Goal: Task Accomplishment & Management: Manage account settings

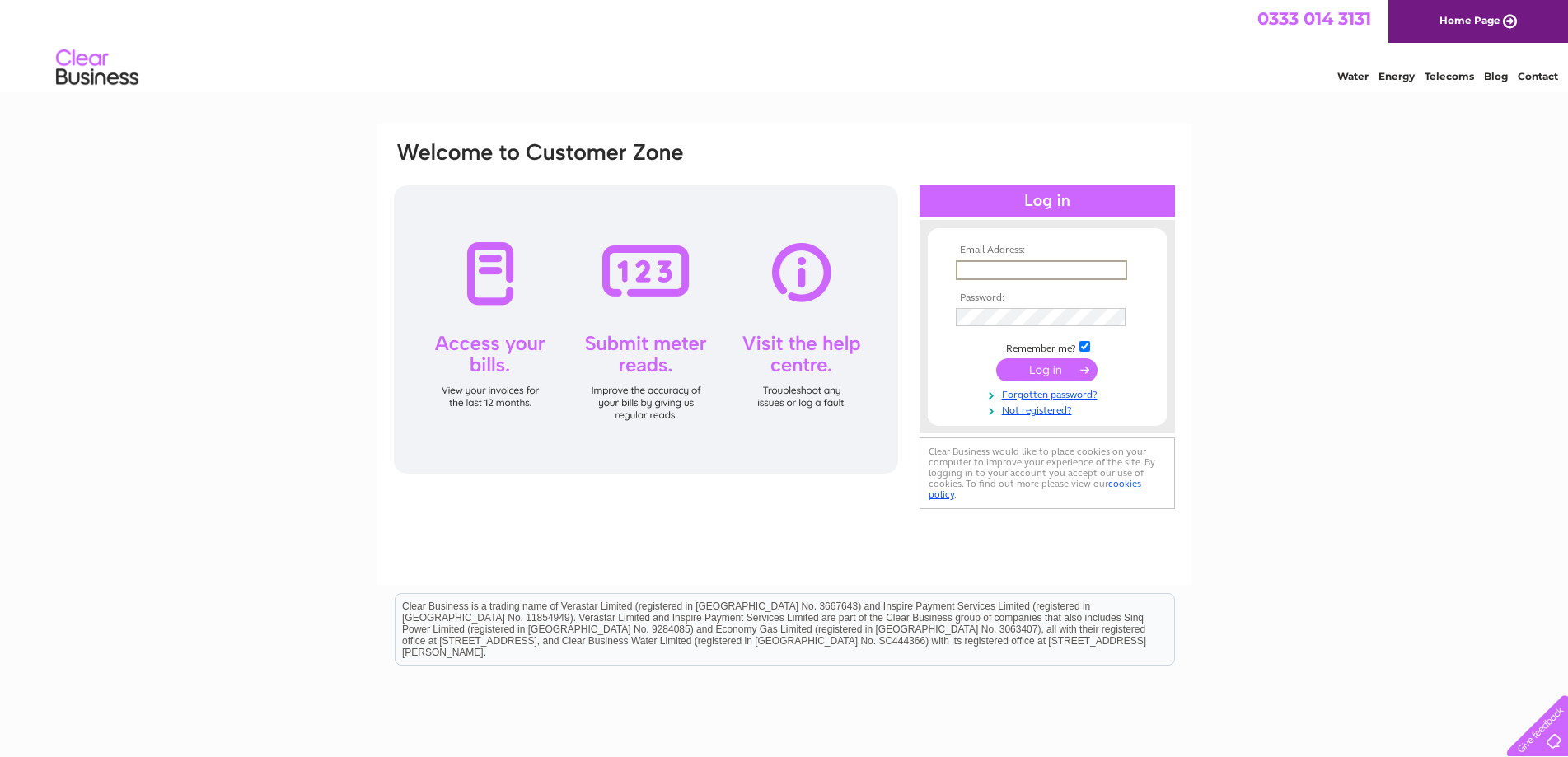
click at [967, 265] on input "text" at bounding box center [1041, 270] width 171 height 20
type input "info@farfield.co.uk"
click at [1042, 370] on input "submit" at bounding box center [1046, 369] width 101 height 23
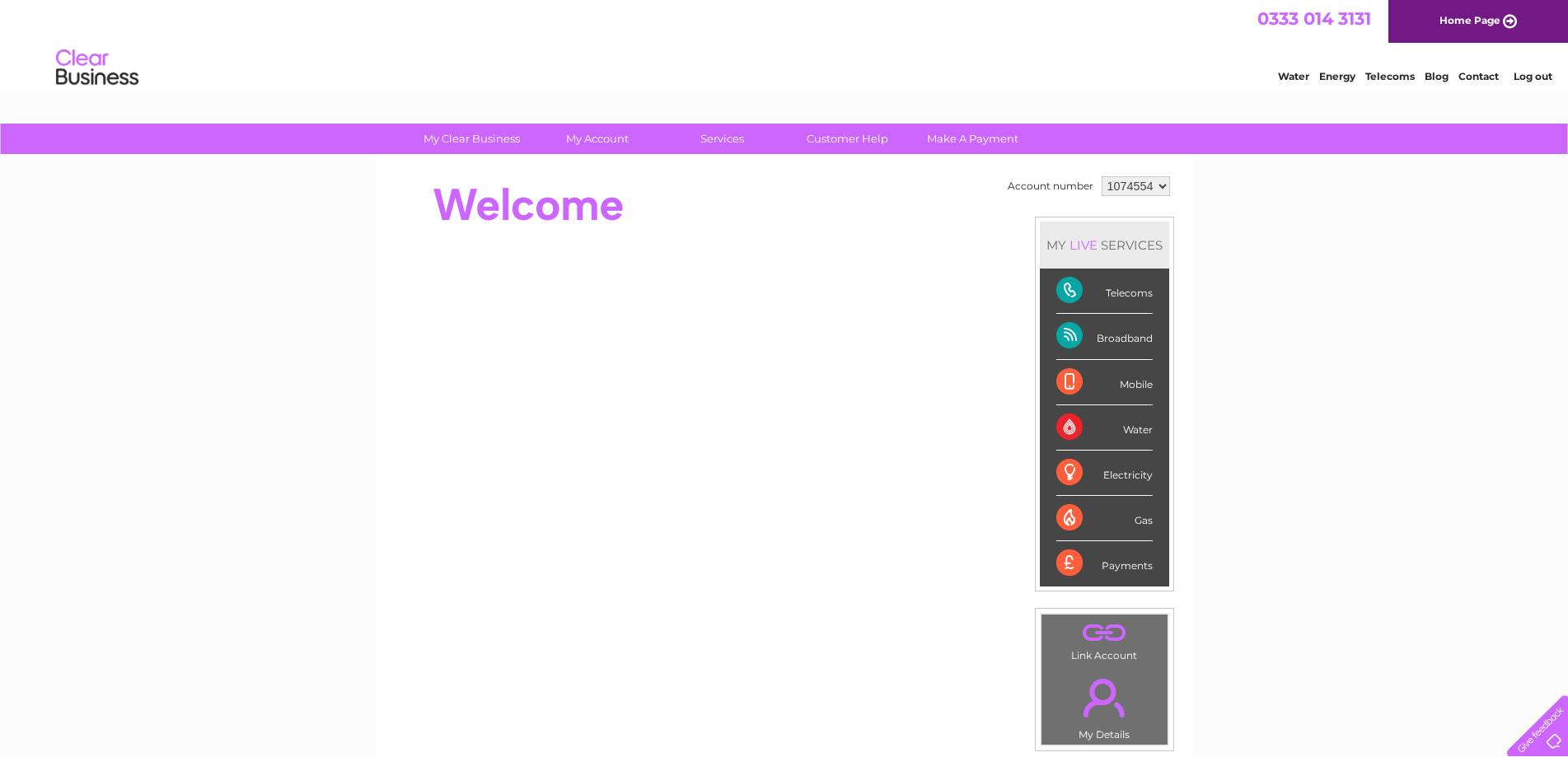
click at [1069, 293] on div "Telecoms" at bounding box center [1104, 291] width 96 height 45
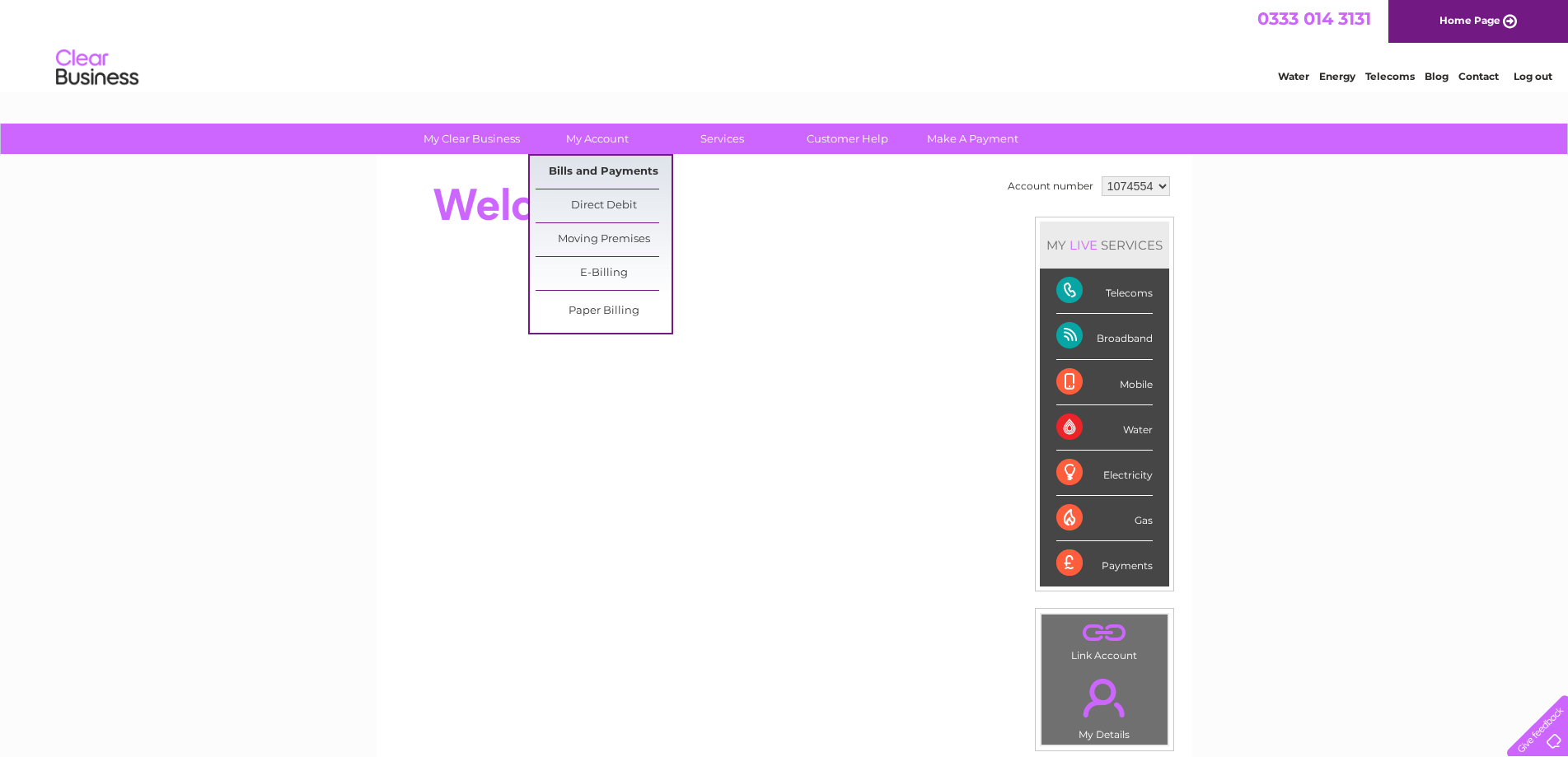
click at [616, 170] on link "Bills and Payments" at bounding box center [603, 172] width 136 height 33
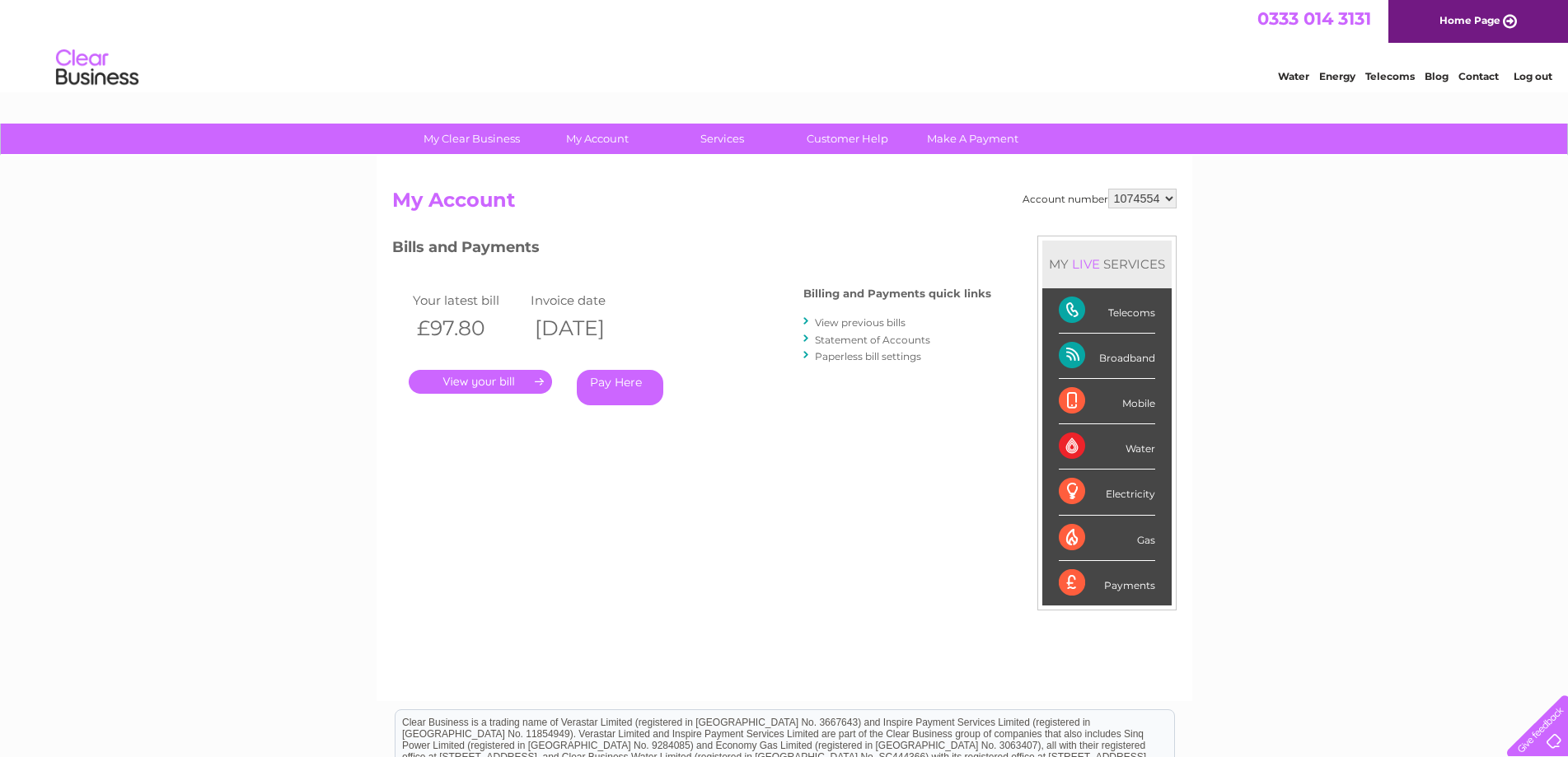
click at [849, 324] on link "View previous bills" at bounding box center [860, 322] width 90 height 13
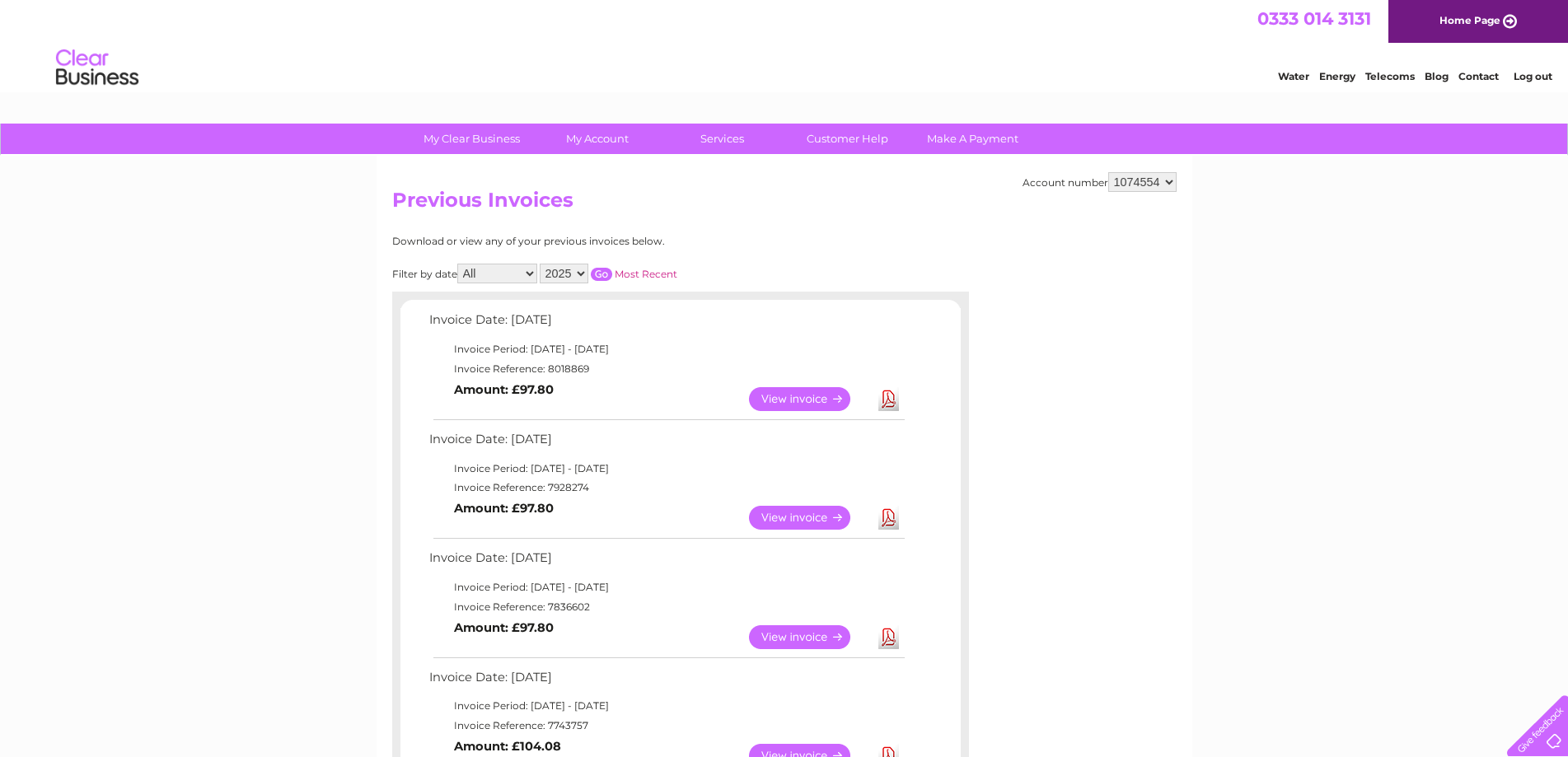
click at [1543, 74] on link "Log out" at bounding box center [1532, 76] width 38 height 13
